Goal: Information Seeking & Learning: Learn about a topic

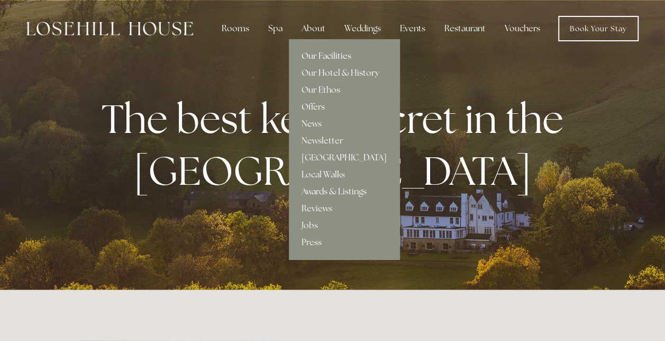
click at [329, 51] on link "Our Facilities" at bounding box center [344, 56] width 111 height 17
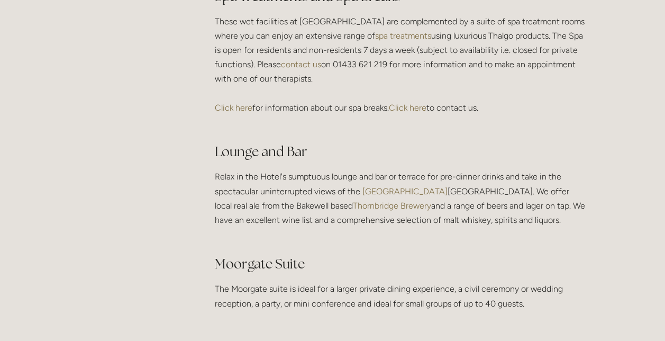
scroll to position [1799, 0]
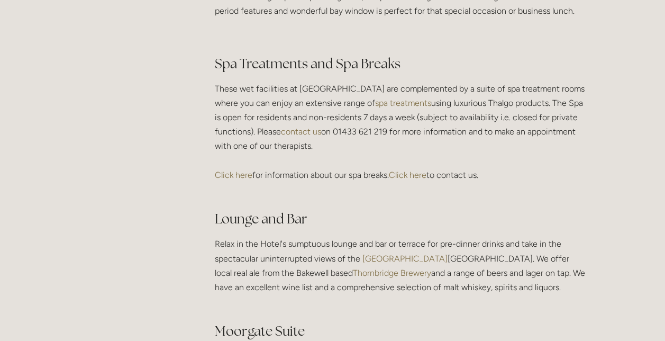
click at [245, 180] on link "Click here" at bounding box center [234, 175] width 38 height 10
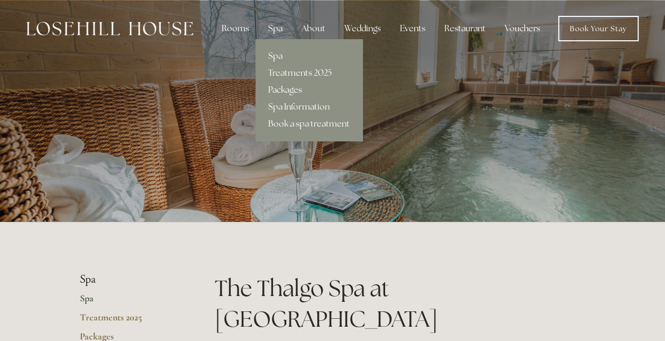
click at [302, 87] on link "Packages" at bounding box center [308, 89] width 107 height 17
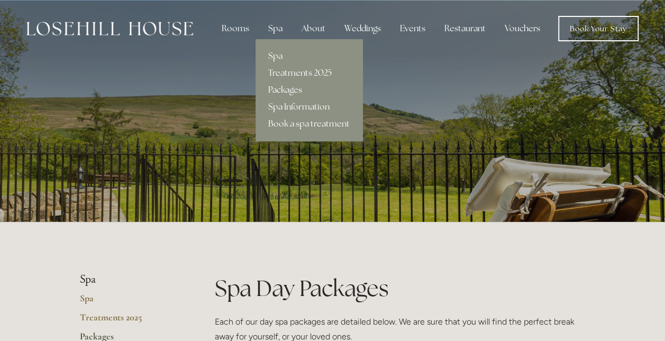
click at [304, 77] on link "Treatments 2025" at bounding box center [308, 73] width 107 height 17
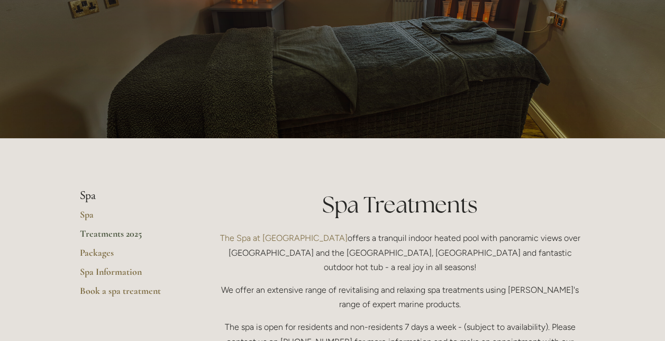
scroll to position [106, 0]
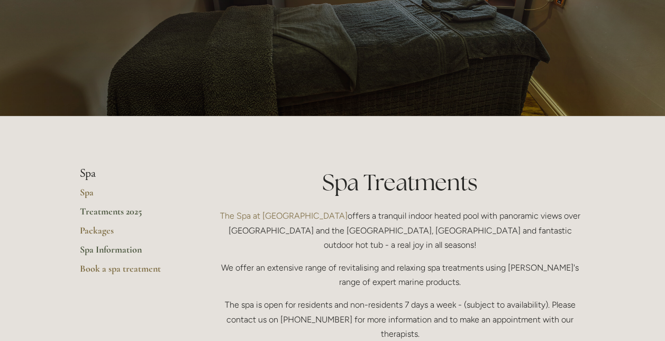
click at [96, 248] on link "Spa Information" at bounding box center [130, 252] width 101 height 19
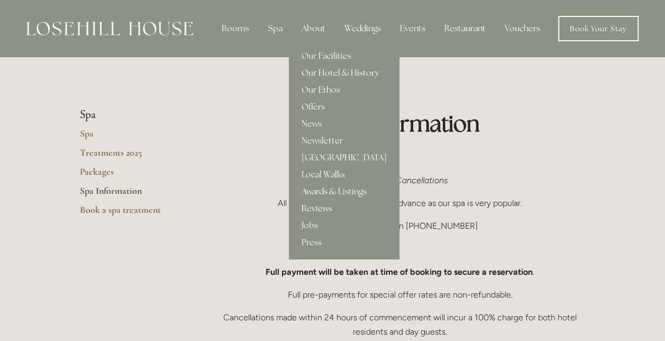
click at [330, 66] on link "Our Hotel & History" at bounding box center [344, 73] width 111 height 17
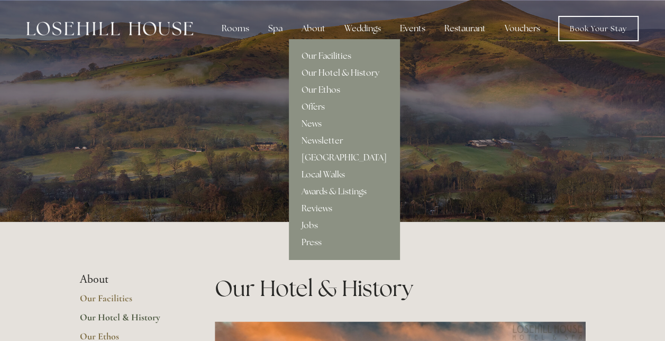
click at [318, 90] on link "Our Ethos" at bounding box center [344, 89] width 111 height 17
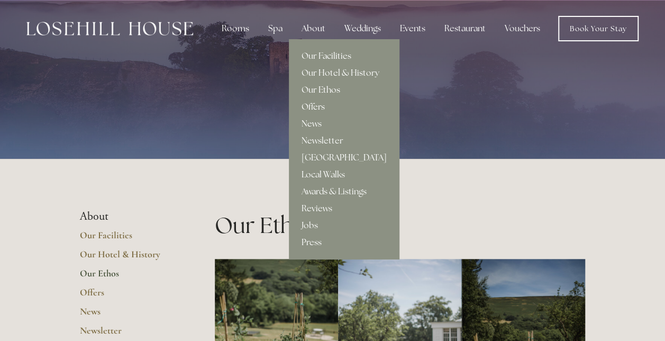
click at [317, 107] on link "Offers" at bounding box center [344, 106] width 111 height 17
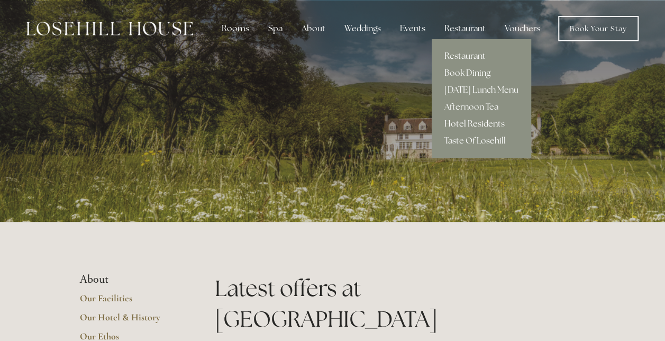
click at [469, 123] on link "Hotel Residents" at bounding box center [481, 123] width 99 height 17
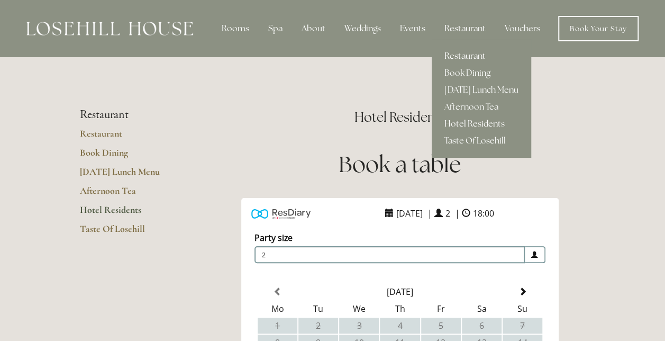
click at [460, 52] on link "Restaurant" at bounding box center [481, 56] width 99 height 17
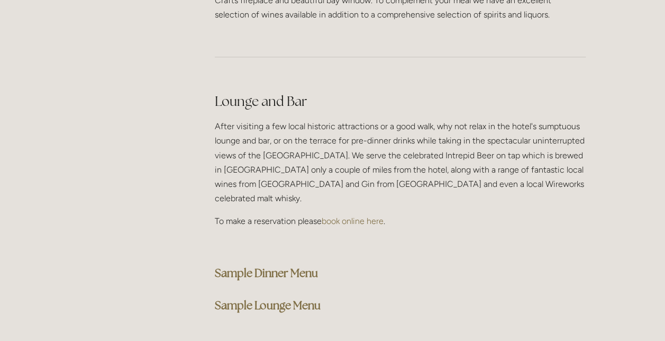
scroll to position [2645, 0]
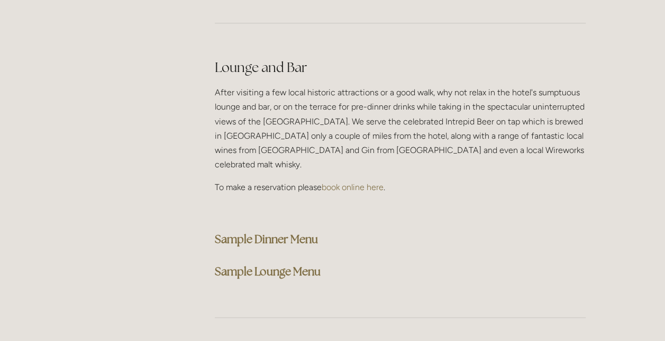
click at [267, 232] on strong "Sample Dinner Menu" at bounding box center [266, 239] width 103 height 14
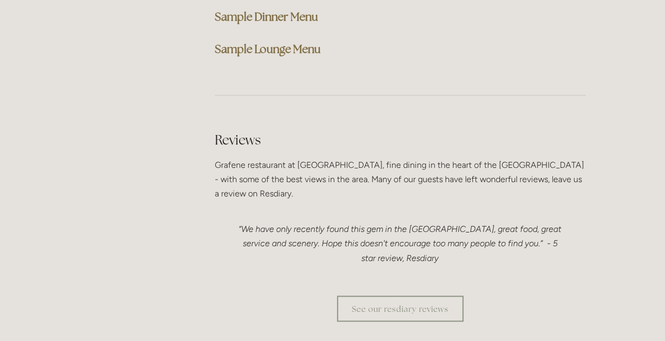
scroll to position [2804, 0]
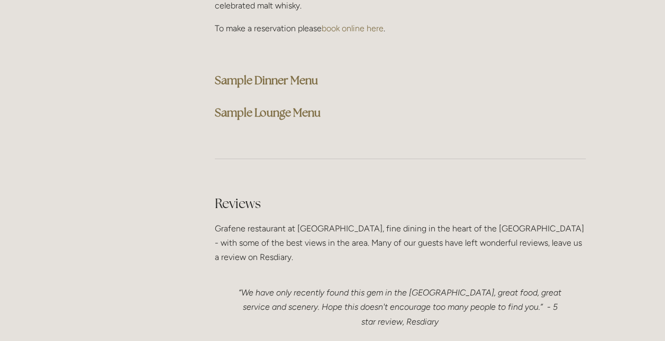
click at [302, 105] on strong "Sample Lounge Menu" at bounding box center [268, 112] width 106 height 14
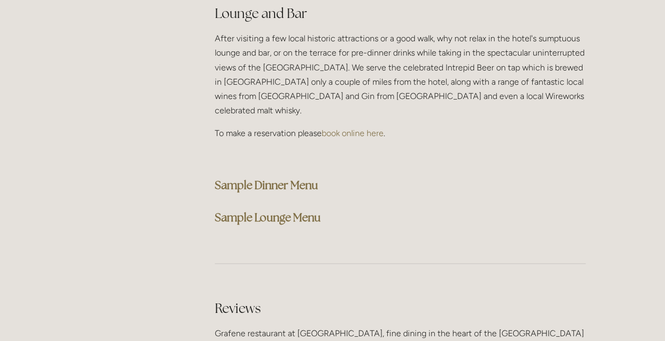
scroll to position [2698, 0]
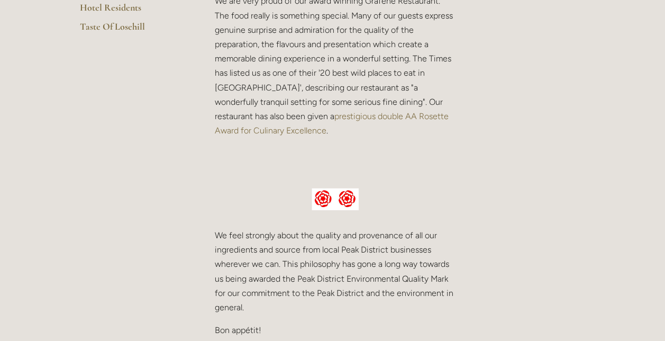
scroll to position [0, 0]
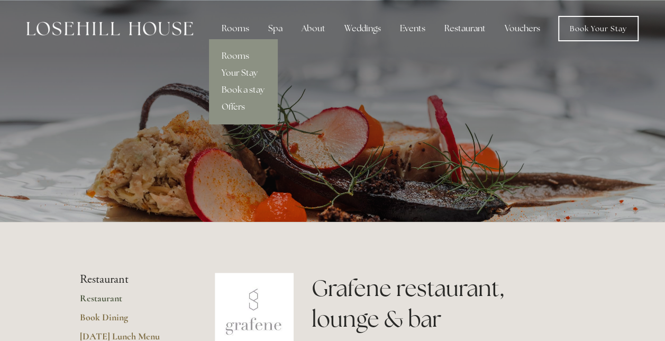
click at [248, 76] on link "Your Stay" at bounding box center [243, 73] width 68 height 17
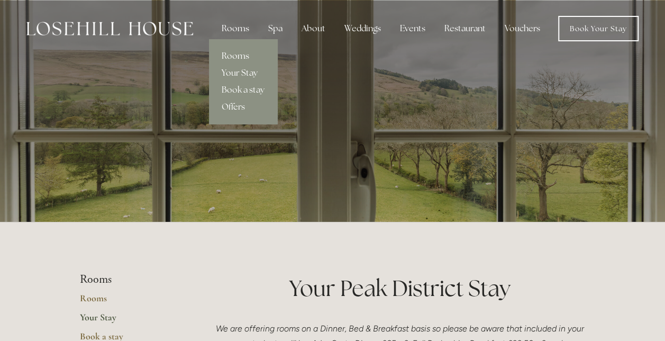
click at [250, 53] on link "Rooms" at bounding box center [243, 56] width 68 height 17
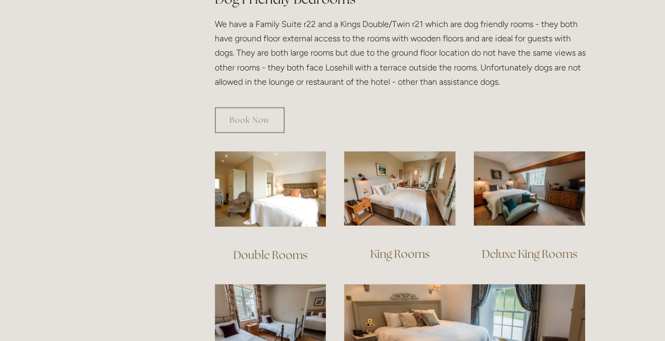
scroll to position [635, 0]
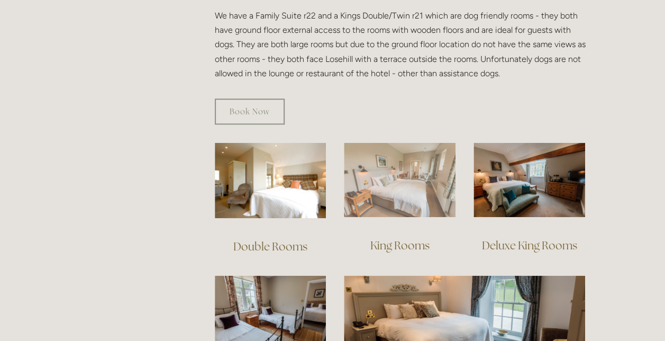
click at [394, 172] on img at bounding box center [400, 179] width 112 height 75
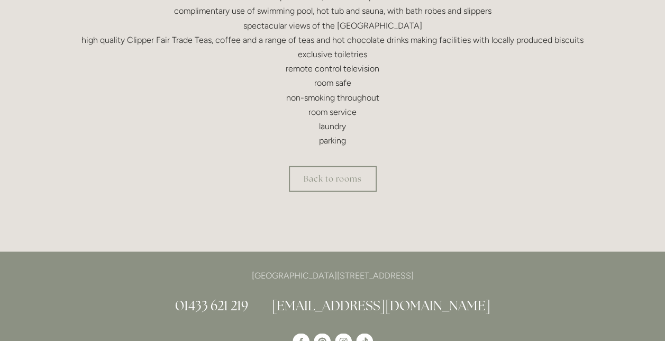
scroll to position [476, 0]
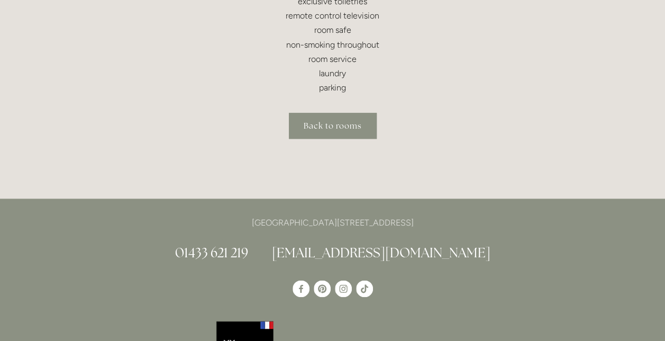
click at [375, 133] on link "Back to rooms" at bounding box center [333, 126] width 88 height 26
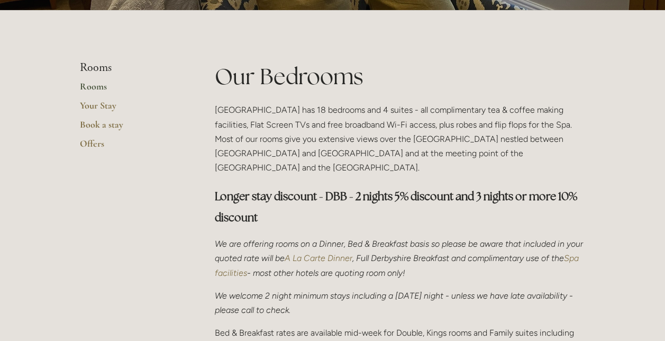
scroll to position [423, 0]
